Goal: Book appointment/travel/reservation

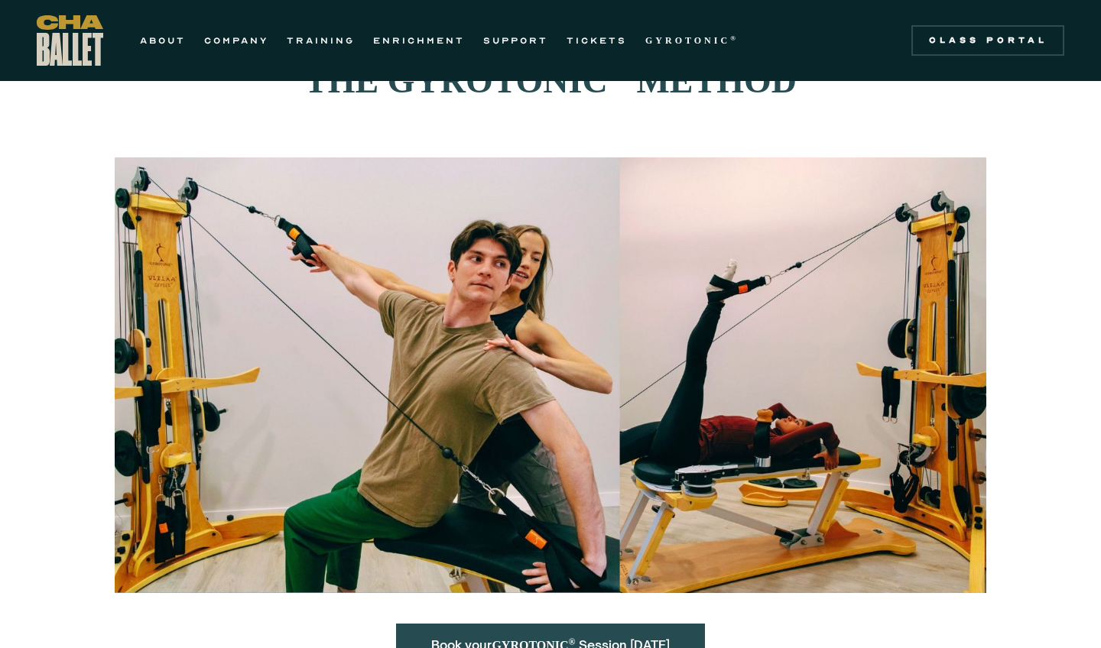
scroll to position [34, 0]
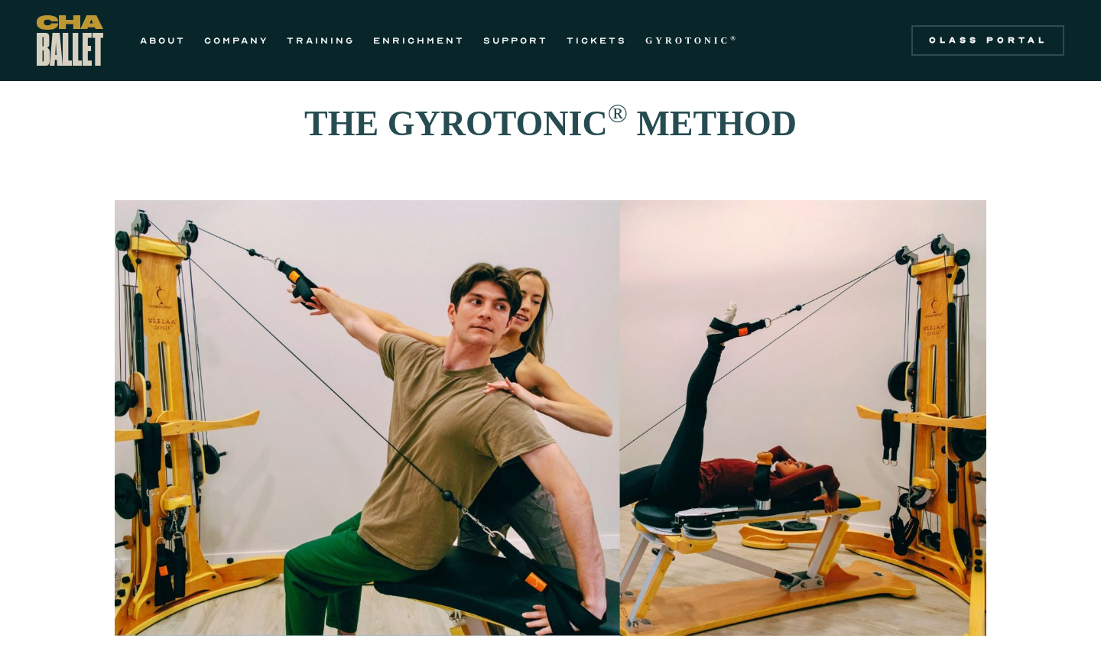
click at [1004, 407] on section at bounding box center [550, 418] width 1101 height 436
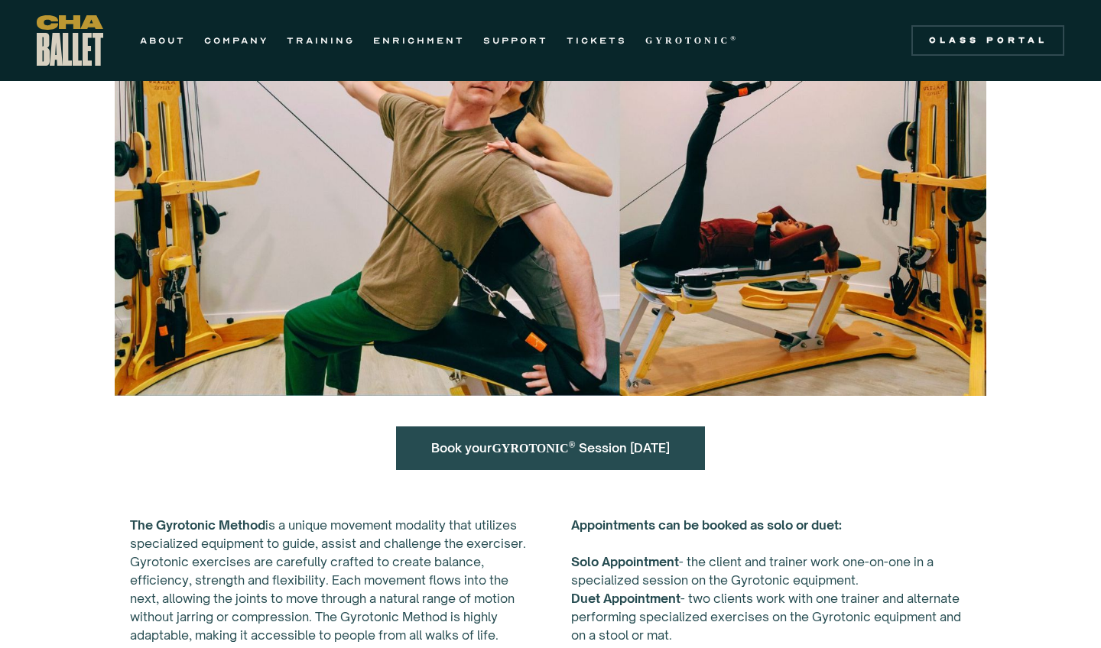
scroll to position [294, 0]
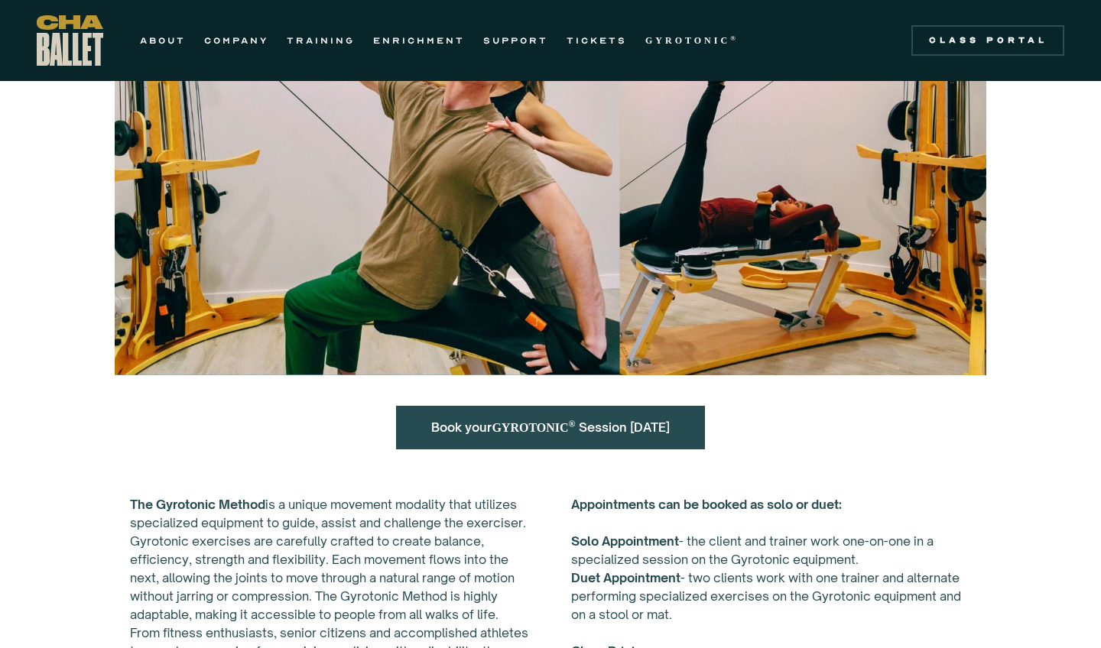
click at [696, 441] on div "Book your GYROTONIC ® Session Today" at bounding box center [550, 428] width 309 height 44
click at [631, 432] on link "Book your GYROTONIC ® Session Today" at bounding box center [550, 427] width 238 height 15
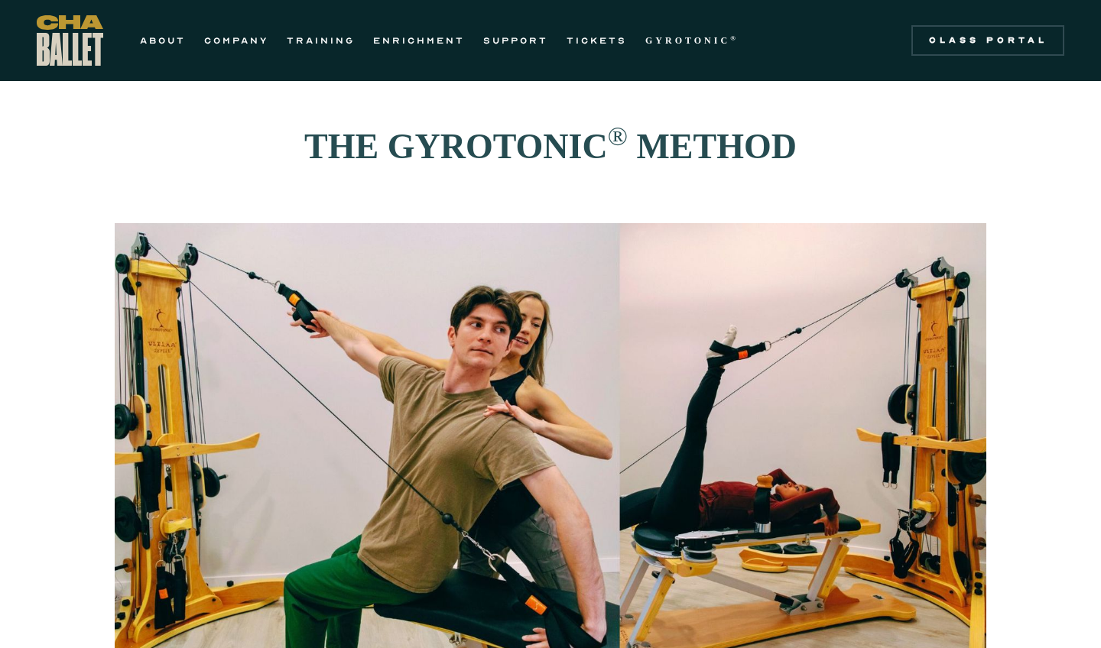
scroll to position [11, 0]
drag, startPoint x: 608, startPoint y: 414, endPoint x: 608, endPoint y: 406, distance: 8.4
click at [608, 414] on img at bounding box center [550, 441] width 871 height 436
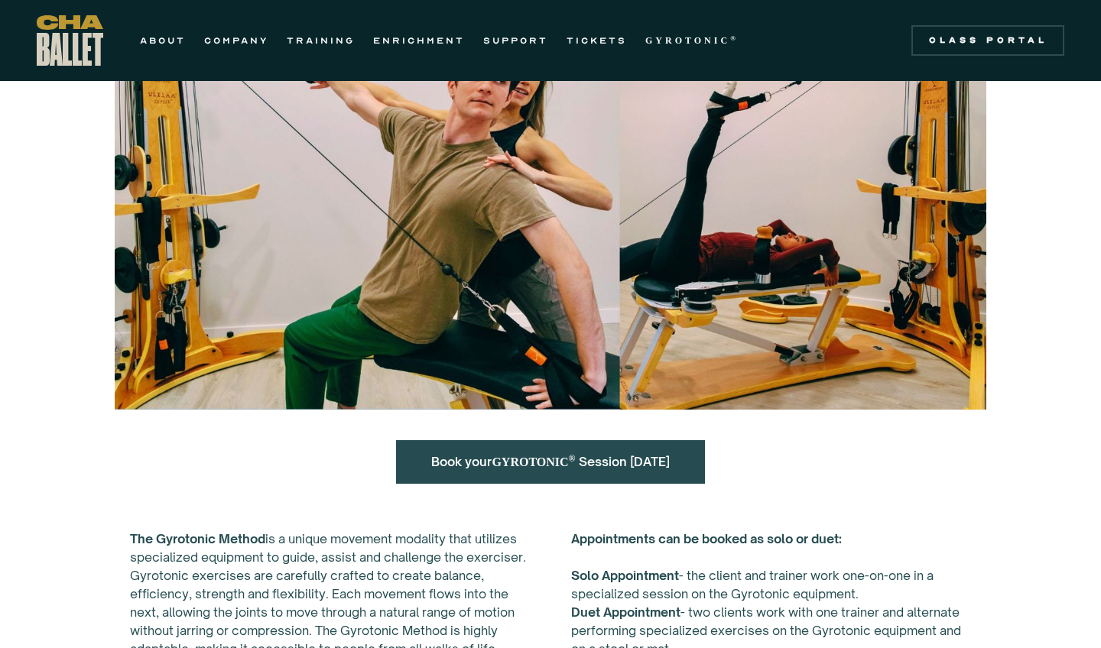
scroll to position [261, 0]
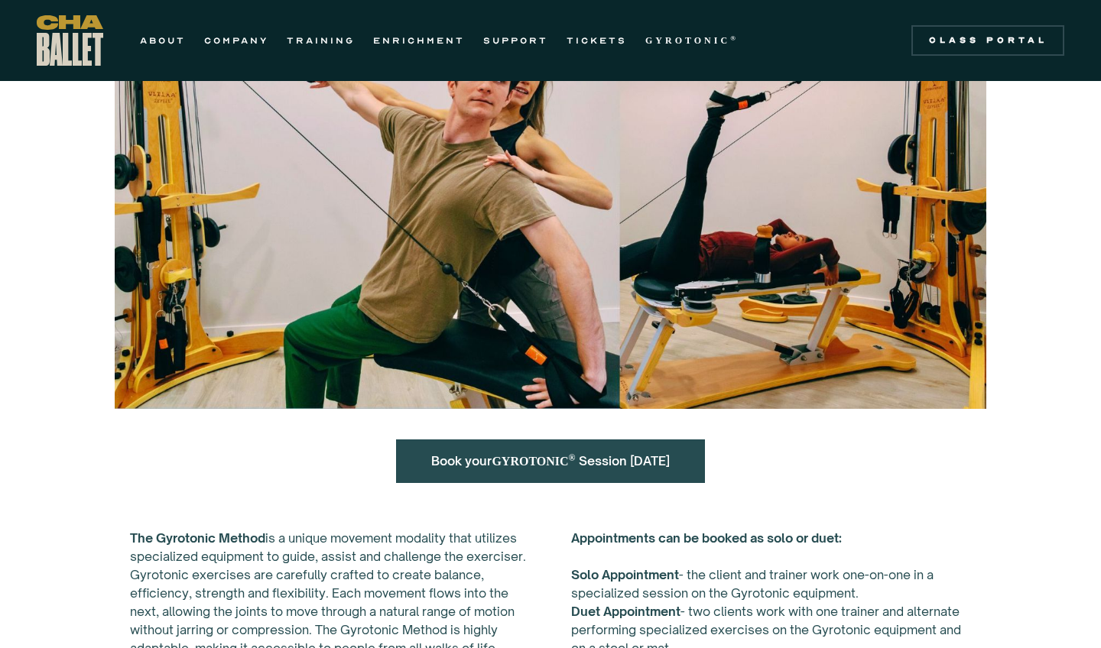
click at [465, 474] on div "Book your GYROTONIC ® Session Today" at bounding box center [550, 462] width 309 height 44
drag, startPoint x: 465, startPoint y: 474, endPoint x: 465, endPoint y: 461, distance: 13.0
click at [465, 462] on div "Book your GYROTONIC ® Session Today" at bounding box center [550, 462] width 309 height 44
click at [465, 461] on link "Book your GYROTONIC ® Session Today" at bounding box center [550, 460] width 238 height 15
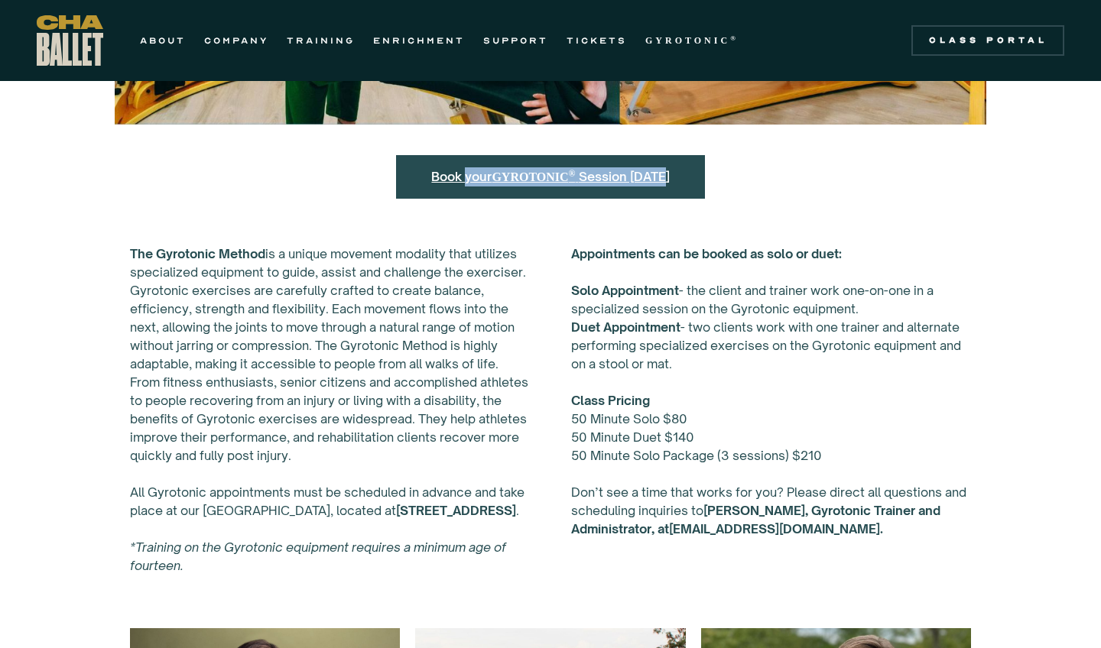
scroll to position [622, 0]
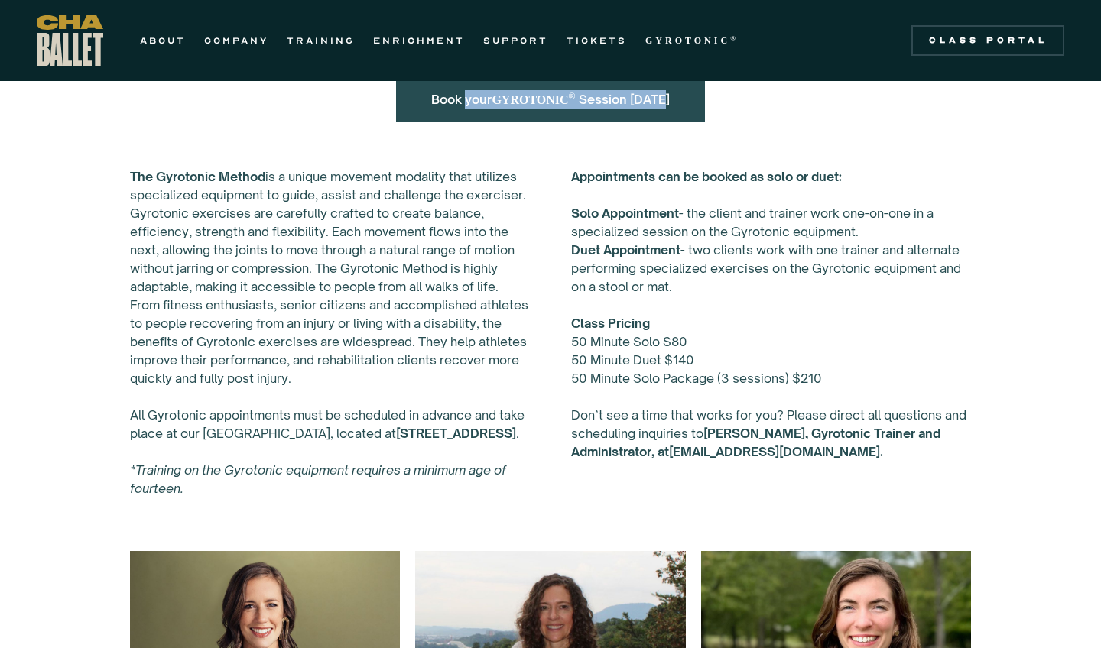
click at [792, 128] on div "Book your GYROTONIC ® Session Today" at bounding box center [550, 99] width 871 height 105
click at [694, 42] on strong "GYROTONIC" at bounding box center [687, 40] width 85 height 11
